Goal: Task Accomplishment & Management: Use online tool/utility

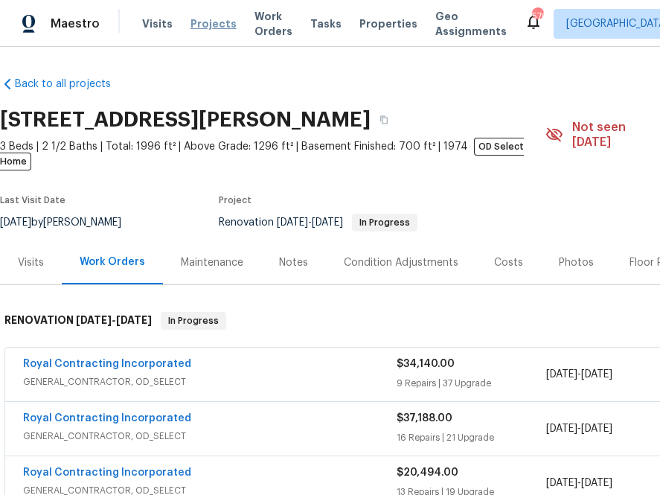
click at [208, 20] on span "Projects" at bounding box center [213, 23] width 46 height 15
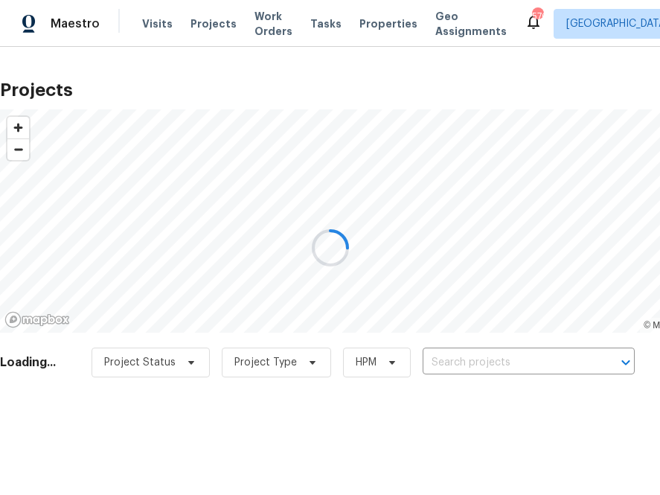
click at [514, 357] on div at bounding box center [330, 247] width 660 height 495
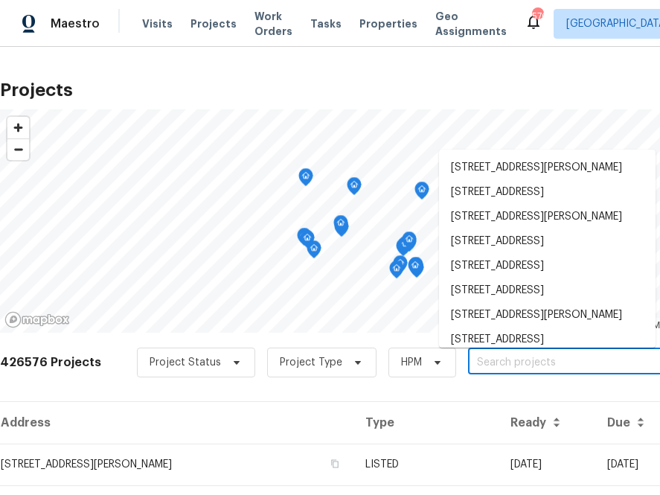
click at [513, 358] on input "text" at bounding box center [553, 362] width 170 height 23
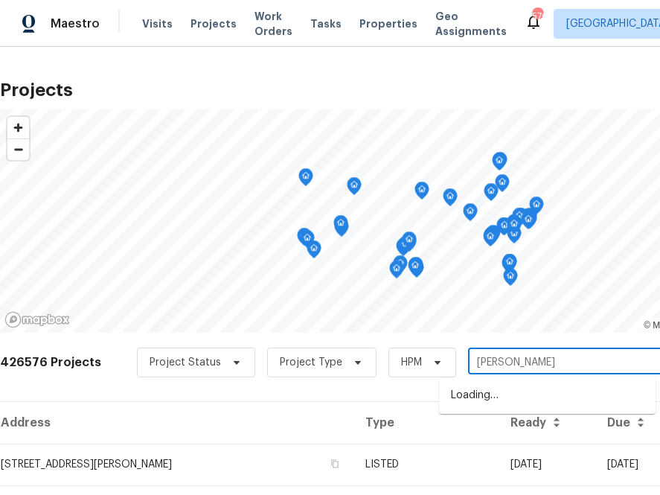
type input "T"
type input "3916 rollingwood"
click at [487, 400] on li "[STREET_ADDRESS]" at bounding box center [547, 395] width 217 height 25
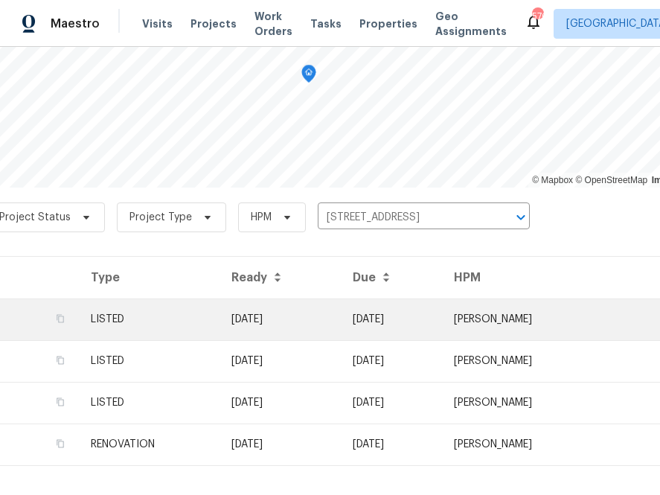
scroll to position [145, 0]
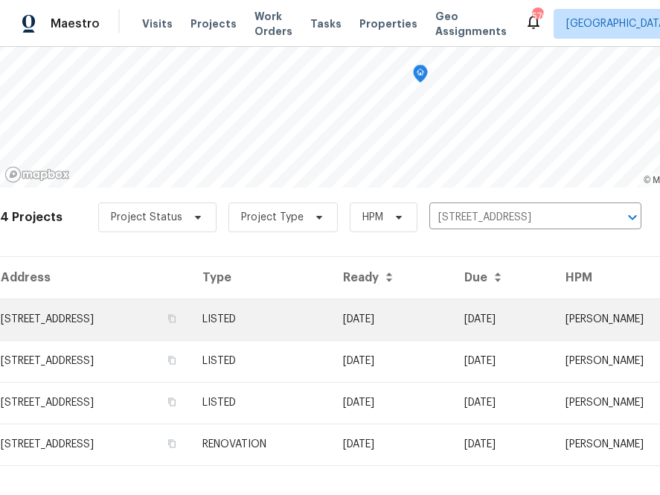
click at [159, 327] on td "[STREET_ADDRESS]" at bounding box center [95, 319] width 190 height 42
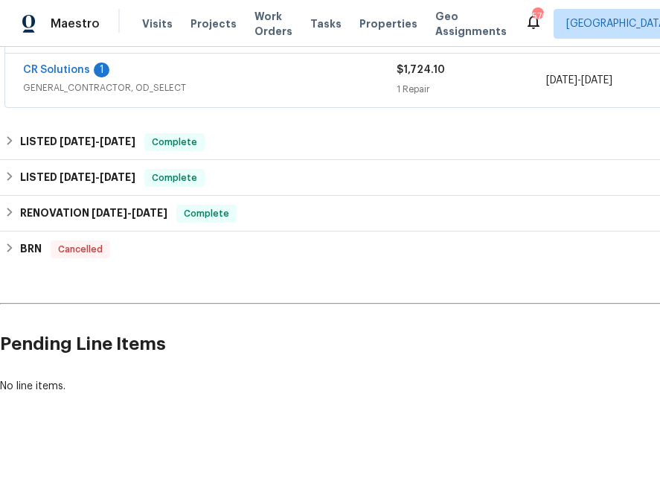
scroll to position [333, 181]
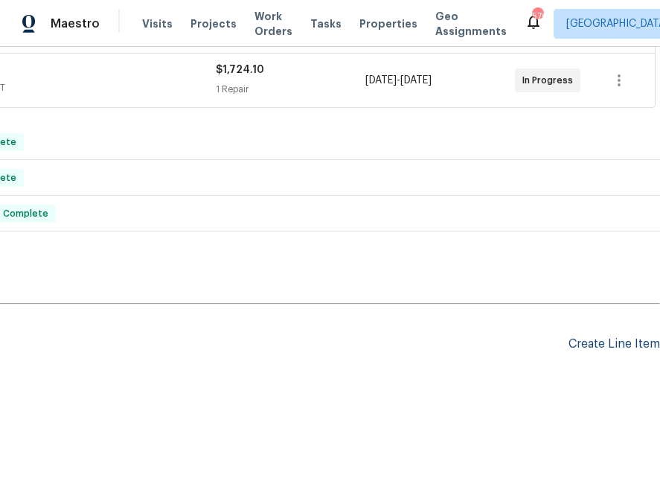
click at [616, 344] on div "Create Line Item" at bounding box center [615, 344] width 92 height 14
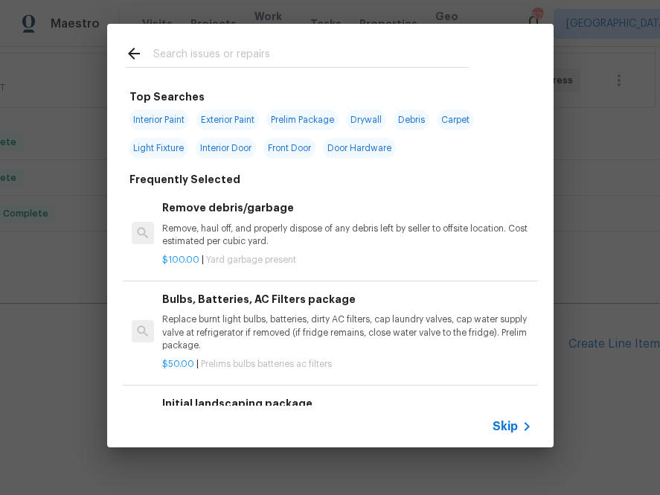
click at [510, 418] on div "Skip" at bounding box center [514, 426] width 43 height 18
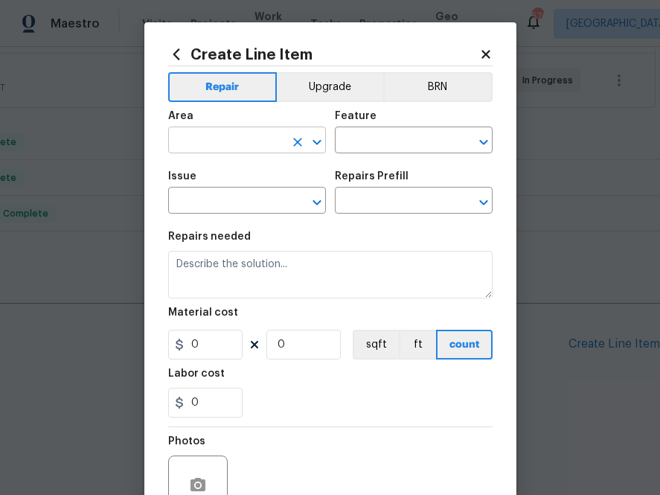
click at [247, 141] on input "text" at bounding box center [226, 141] width 116 height 23
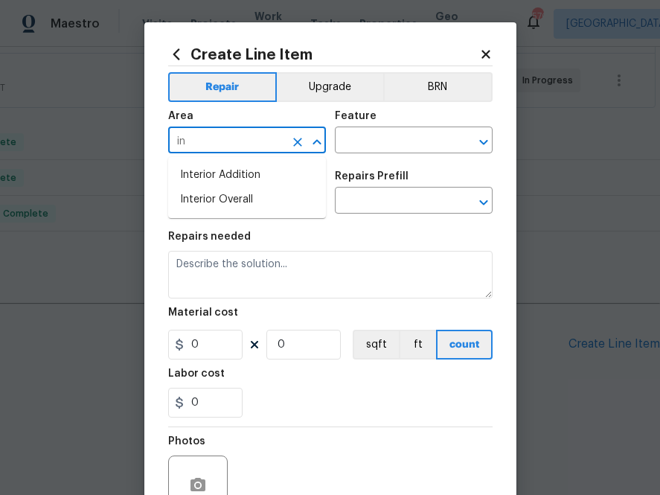
type input "i"
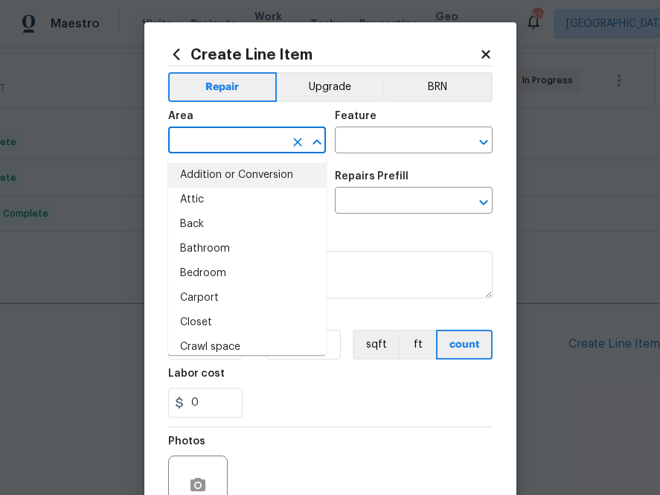
click at [180, 59] on icon at bounding box center [176, 54] width 16 height 16
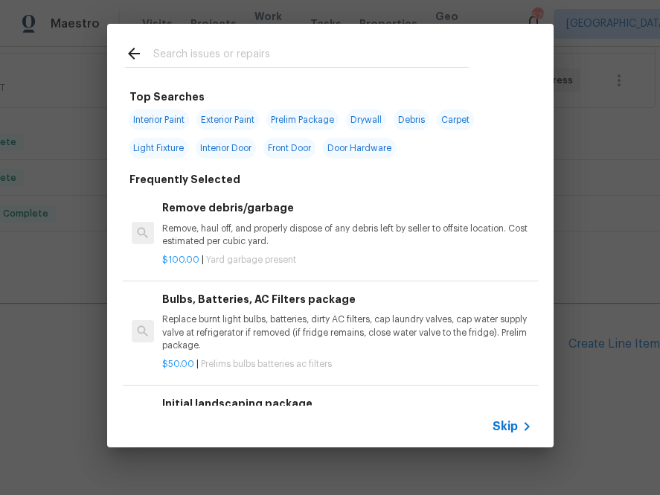
click at [217, 60] on input "text" at bounding box center [311, 56] width 316 height 22
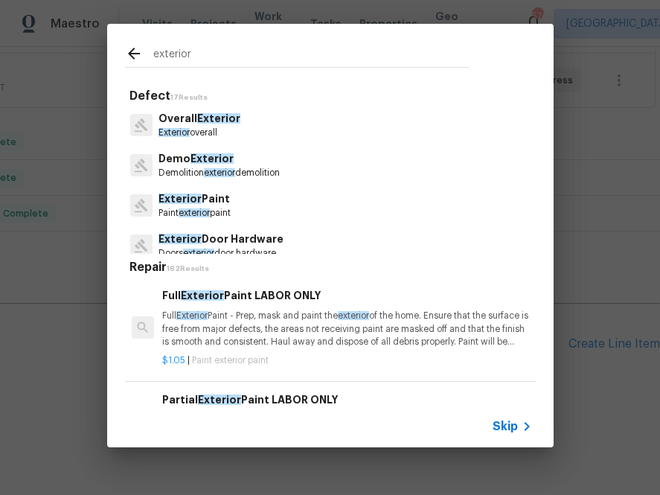
type input "exterior"
click at [202, 116] on span "Exterior" at bounding box center [218, 118] width 43 height 10
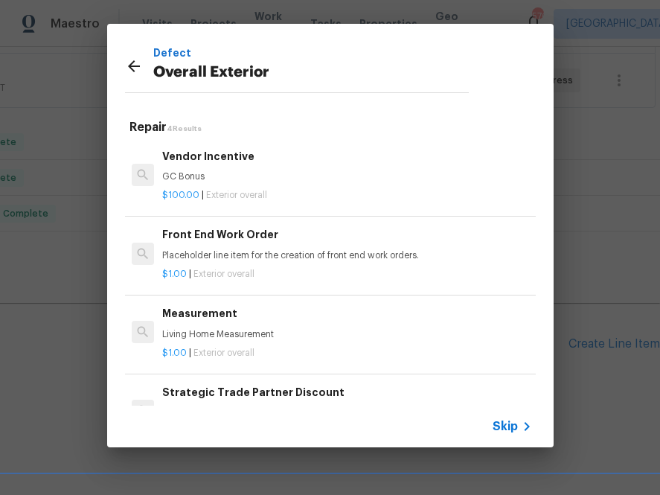
click at [132, 70] on icon at bounding box center [134, 66] width 12 height 12
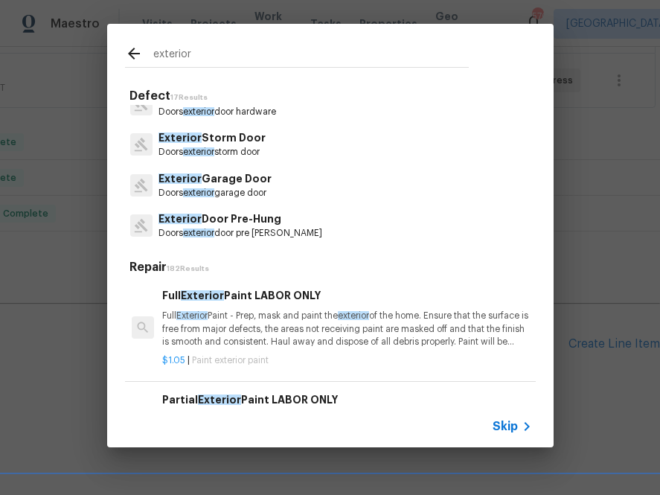
scroll to position [152, 0]
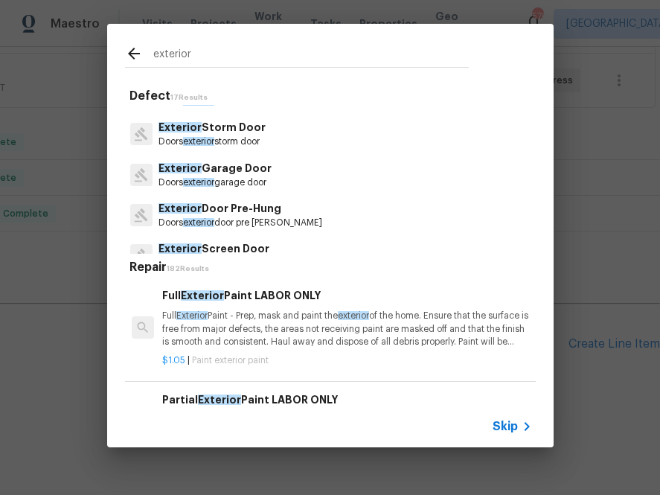
click at [217, 51] on input "exterior" at bounding box center [311, 56] width 316 height 22
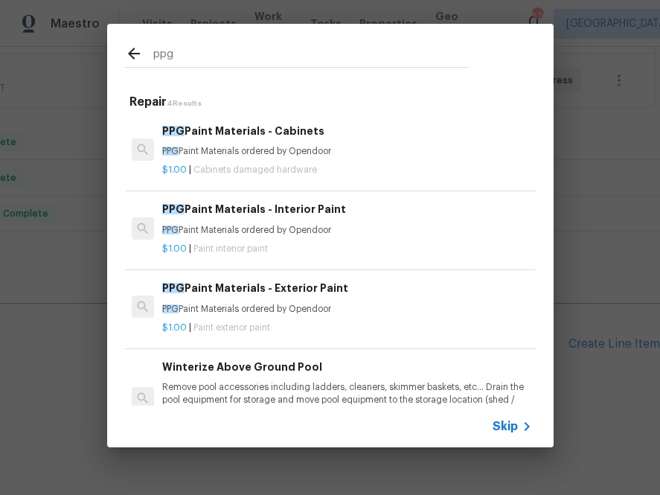
type input "ppg"
click at [220, 292] on h6 "PPG Paint Materials - Exterior Paint" at bounding box center [346, 288] width 369 height 16
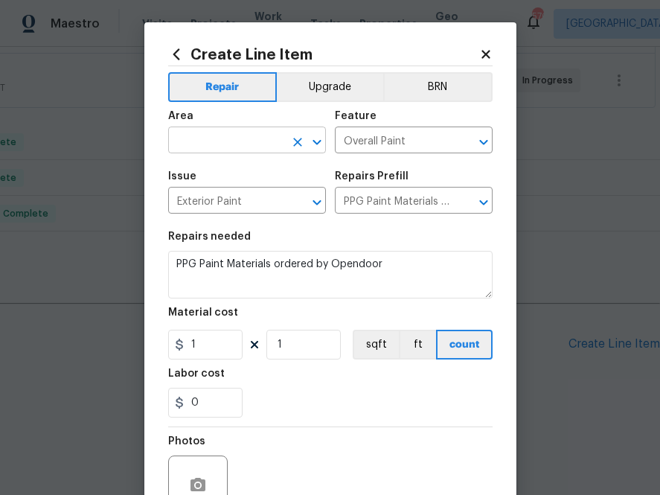
click at [258, 138] on input "text" at bounding box center [226, 141] width 116 height 23
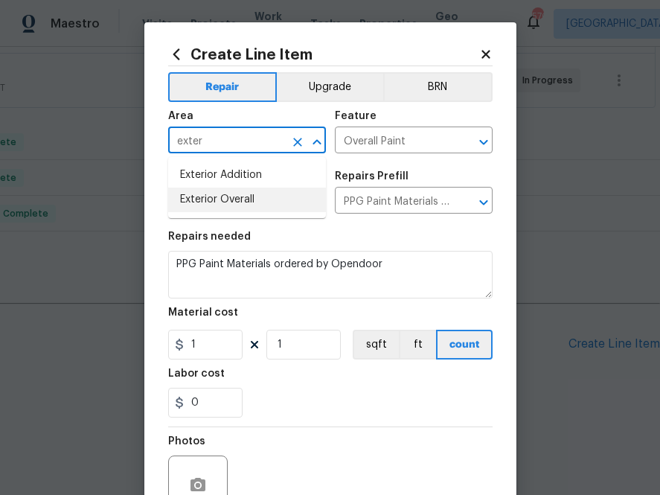
click at [224, 204] on li "Exterior Overall" at bounding box center [247, 200] width 158 height 25
type input "Exterior Overall"
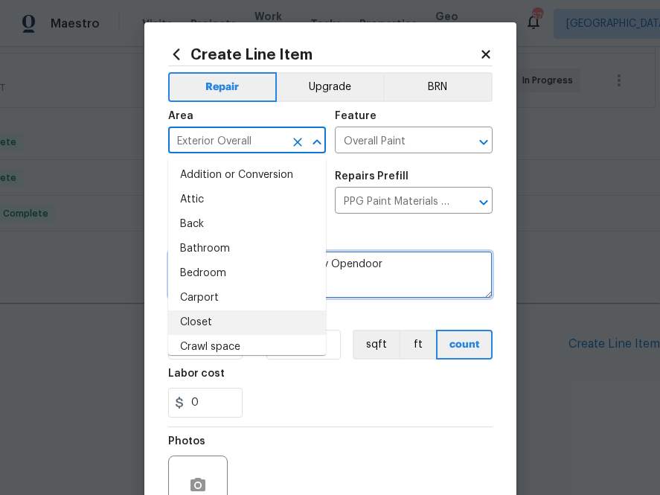
click at [385, 272] on textarea "PPG Paint Materials ordered by Opendoor" at bounding box center [330, 275] width 324 height 48
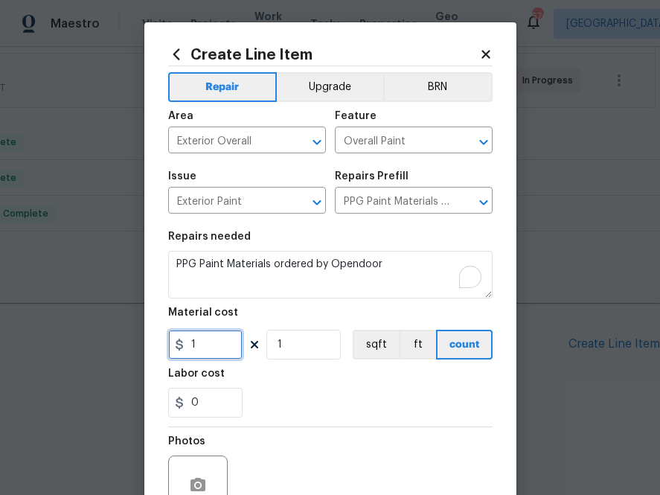
click at [201, 343] on input "1" at bounding box center [205, 345] width 74 height 30
paste input "514.65"
type input "514.65"
click at [291, 394] on div "0" at bounding box center [330, 403] width 324 height 30
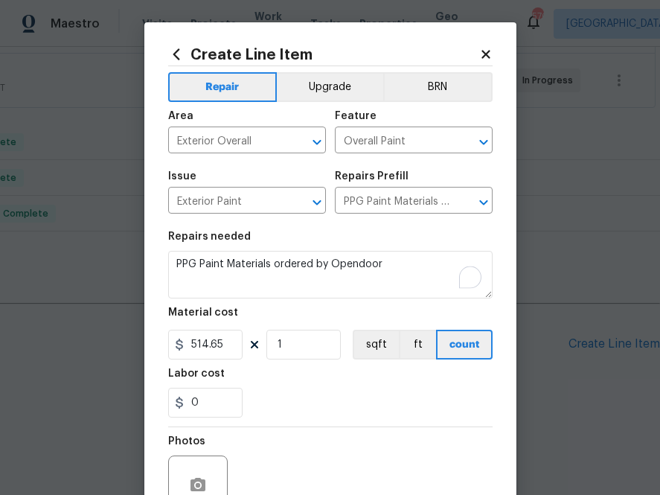
scroll to position [147, 0]
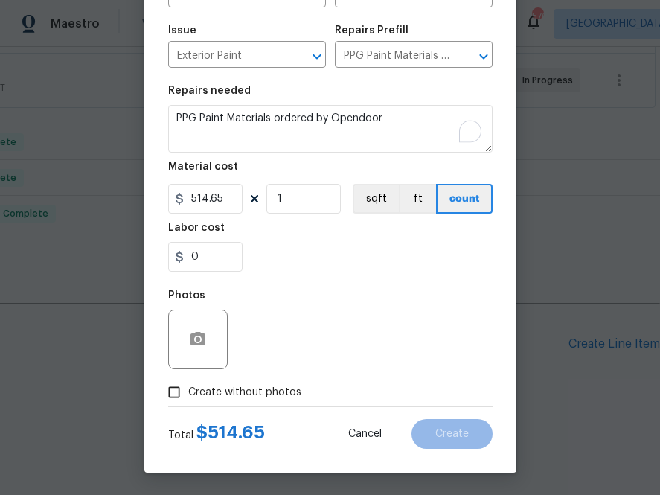
click at [279, 393] on span "Create without photos" at bounding box center [244, 393] width 113 height 16
click at [188, 393] on input "Create without photos" at bounding box center [174, 392] width 28 height 28
checkbox input "true"
click at [333, 374] on div "Reason*" at bounding box center [366, 329] width 253 height 97
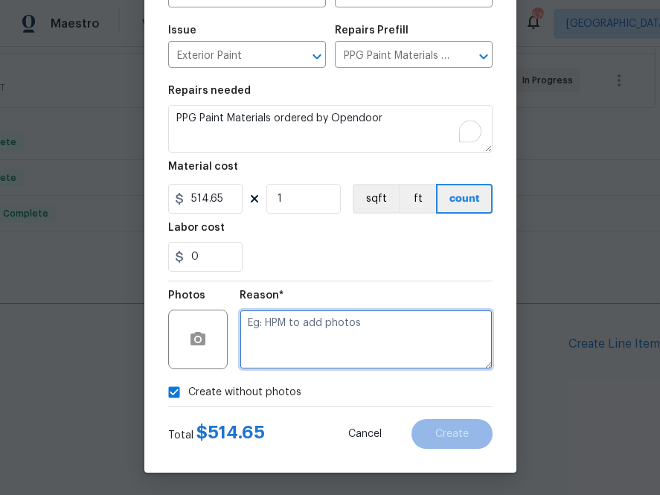
click at [333, 348] on textarea at bounding box center [366, 340] width 253 height 60
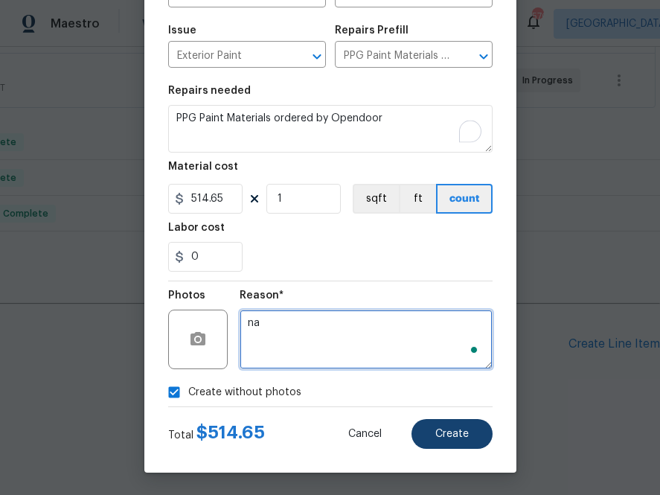
type textarea "na"
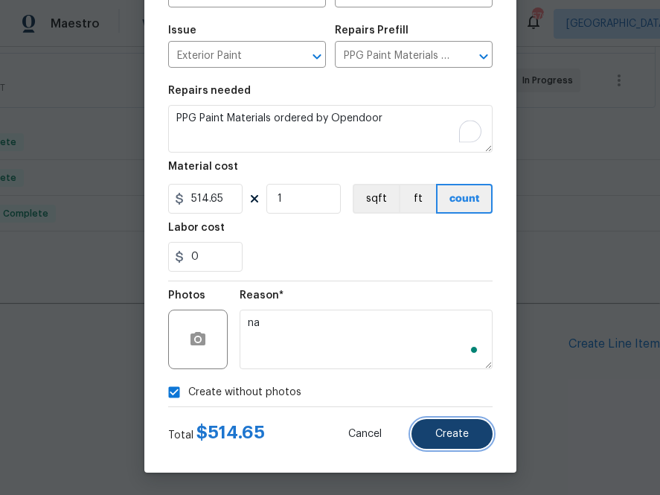
click at [468, 430] on span "Create" at bounding box center [451, 434] width 33 height 11
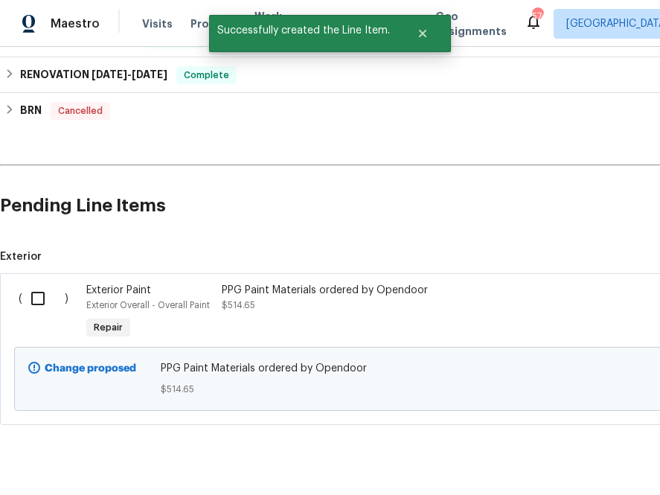
scroll to position [493, 0]
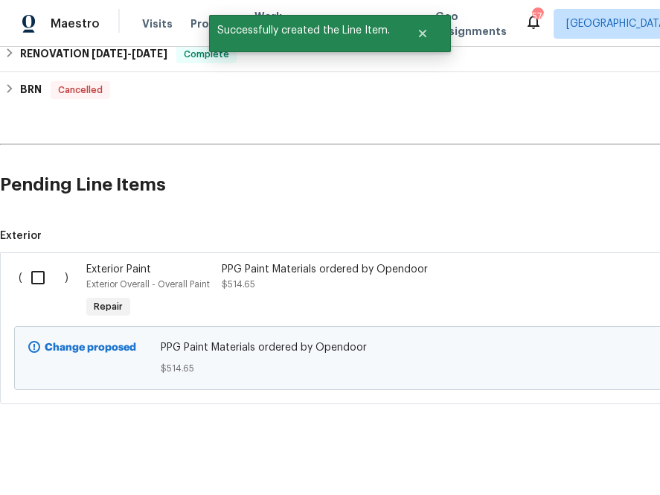
click at [42, 278] on input "checkbox" at bounding box center [43, 277] width 42 height 31
checkbox input "true"
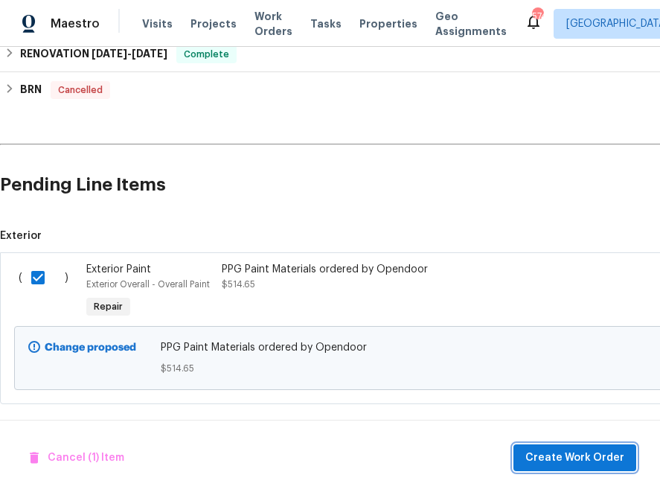
click at [551, 469] on button "Create Work Order" at bounding box center [574, 458] width 123 height 28
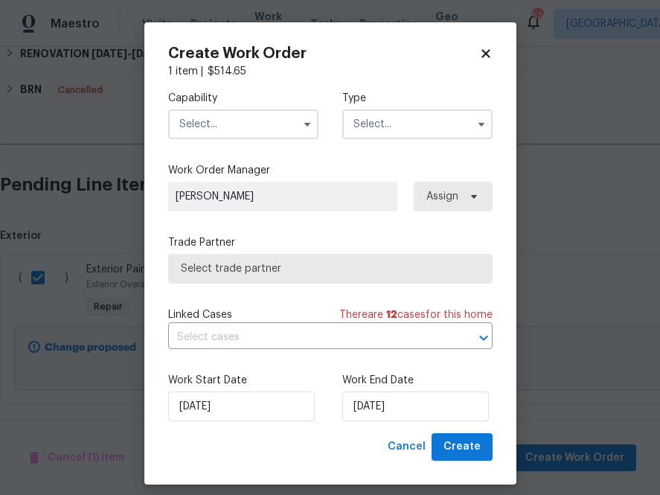
click at [243, 121] on input "text" at bounding box center [243, 124] width 150 height 30
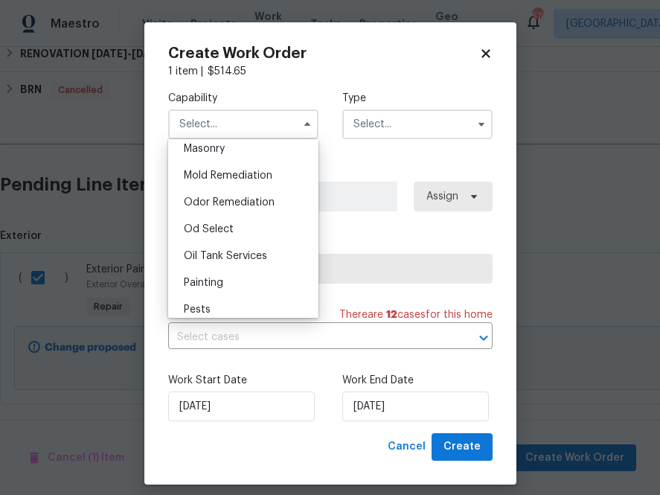
scroll to position [1147, 0]
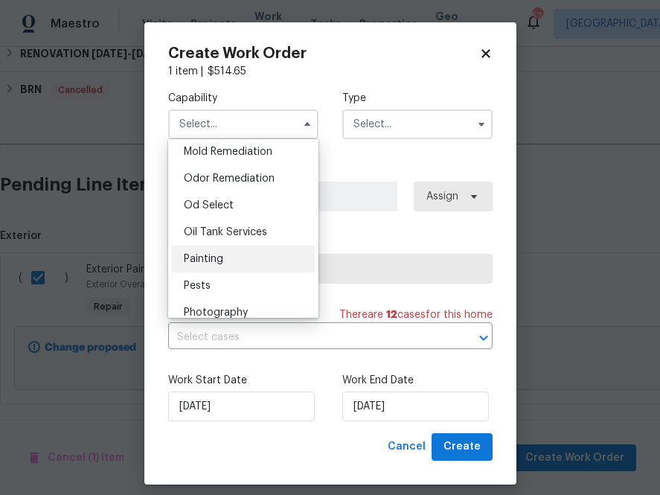
click at [219, 259] on span "Painting" at bounding box center [203, 259] width 39 height 10
type input "Painting"
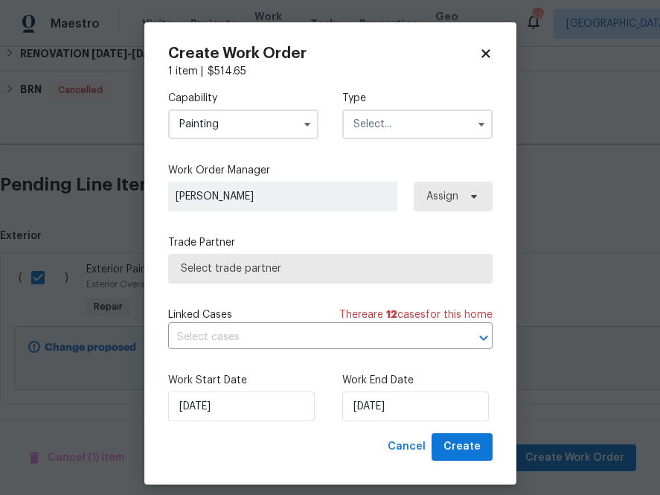
click at [389, 127] on input "text" at bounding box center [417, 124] width 150 height 30
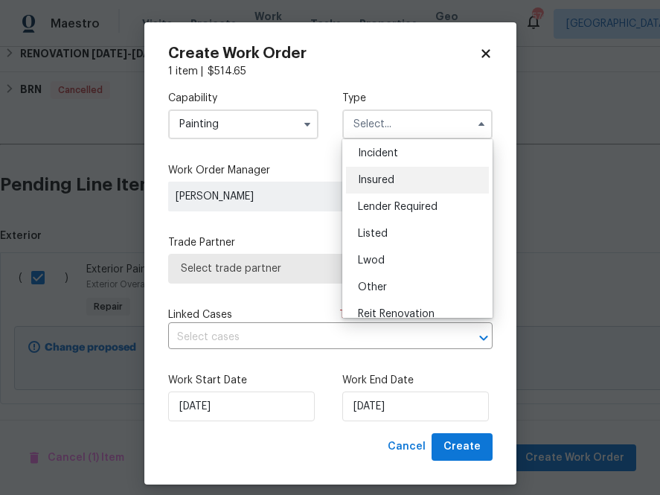
scroll to position [57, 0]
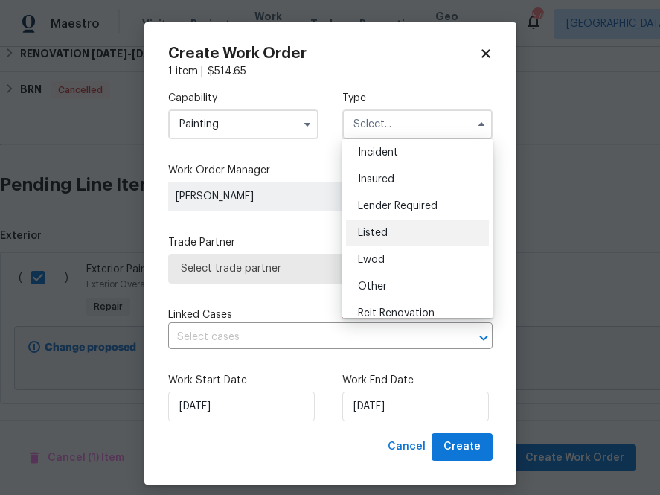
click at [391, 229] on div "Listed" at bounding box center [417, 233] width 143 height 27
type input "Listed"
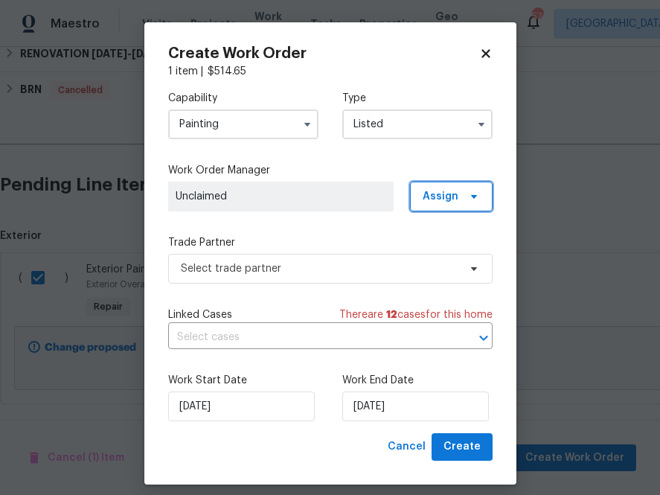
click at [453, 206] on span "Assign" at bounding box center [451, 197] width 83 height 30
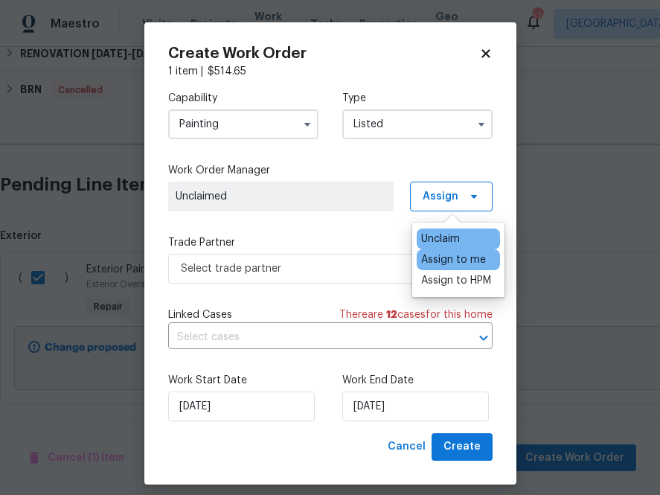
click at [451, 260] on div "Assign to me" at bounding box center [453, 259] width 65 height 15
click at [440, 260] on div "Assign to me" at bounding box center [453, 259] width 65 height 15
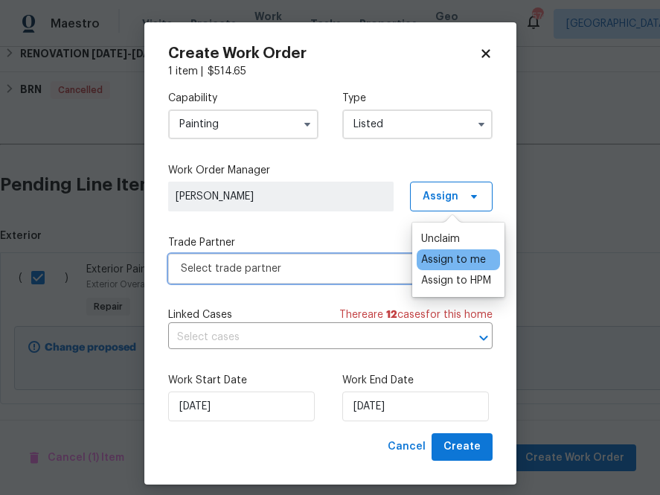
click at [348, 257] on span "Select trade partner" at bounding box center [330, 269] width 324 height 30
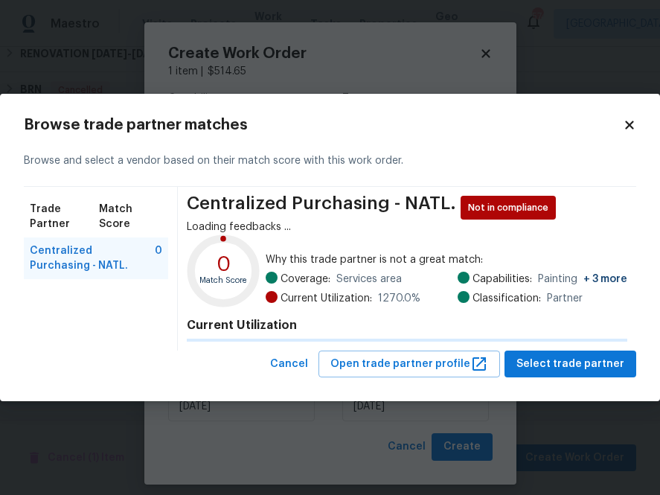
click at [345, 272] on span "Services area" at bounding box center [368, 279] width 65 height 15
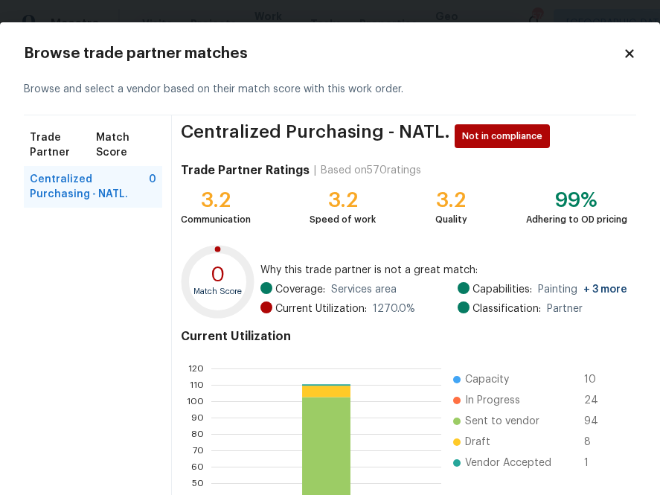
scroll to position [159, 0]
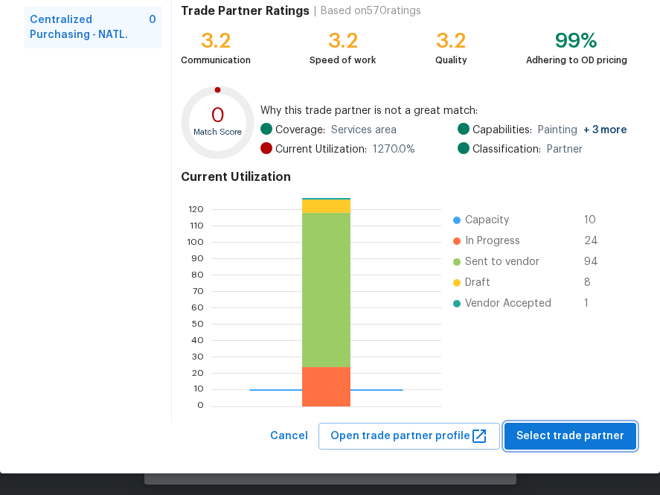
click at [566, 431] on span "Select trade partner" at bounding box center [570, 436] width 108 height 19
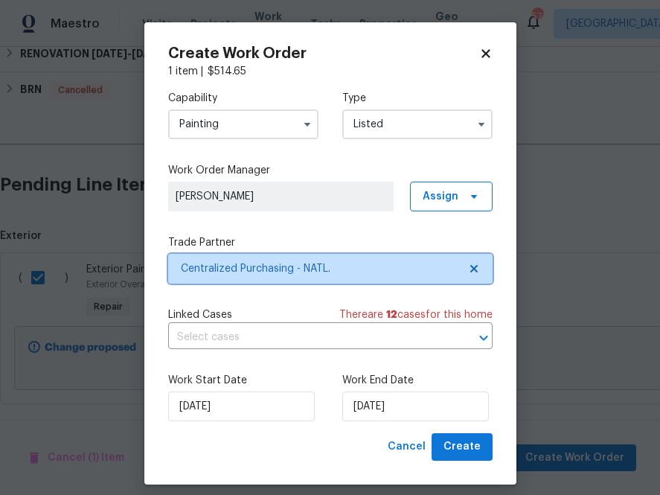
scroll to position [12, 0]
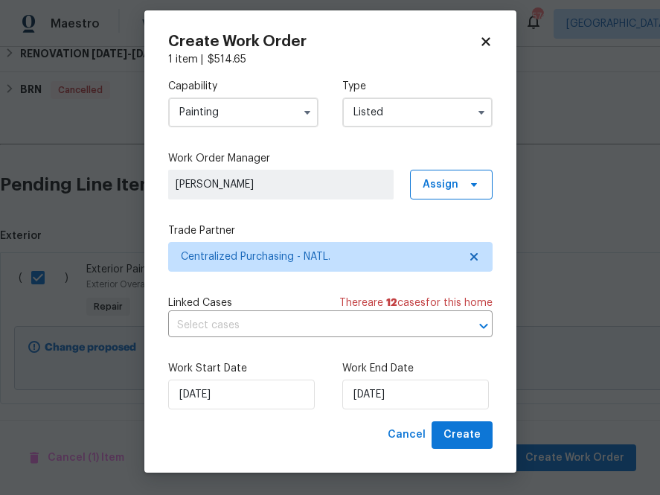
click at [499, 281] on div "Create Work Order 1 item | $ 514.65 Capability Painting Type Listed Work Order …" at bounding box center [330, 241] width 372 height 462
click at [481, 359] on div "Work Start Date [DATE] Work End Date [DATE]" at bounding box center [330, 385] width 324 height 72
click at [446, 353] on div "Work Start Date [DATE] Work End Date [DATE]" at bounding box center [330, 385] width 324 height 72
click at [457, 428] on span "Create" at bounding box center [462, 435] width 37 height 19
checkbox input "false"
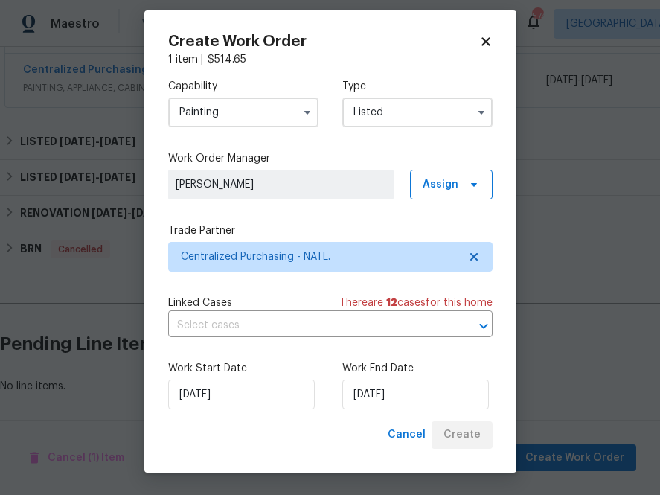
scroll to position [388, 0]
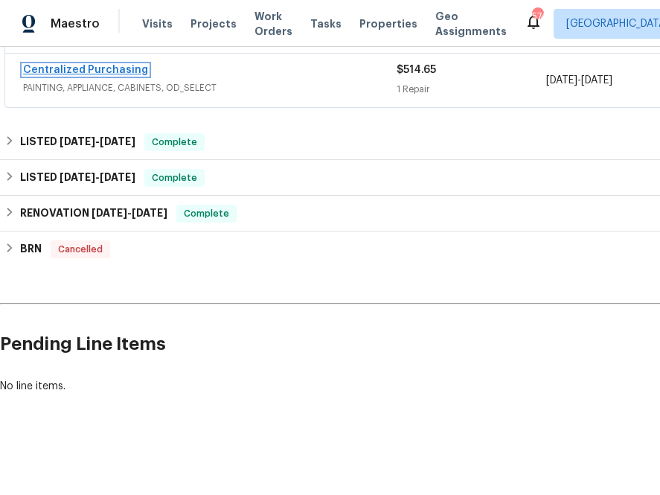
click at [92, 72] on link "Centralized Purchasing" at bounding box center [85, 70] width 125 height 10
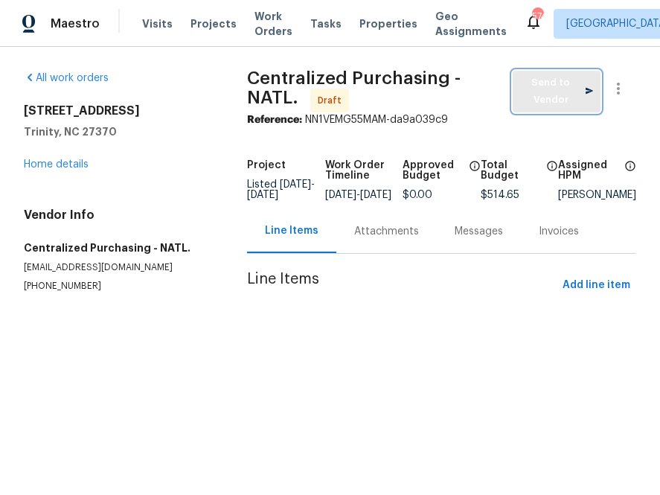
click at [569, 97] on span "Send to Vendor" at bounding box center [556, 91] width 73 height 34
